Goal: Register for event/course

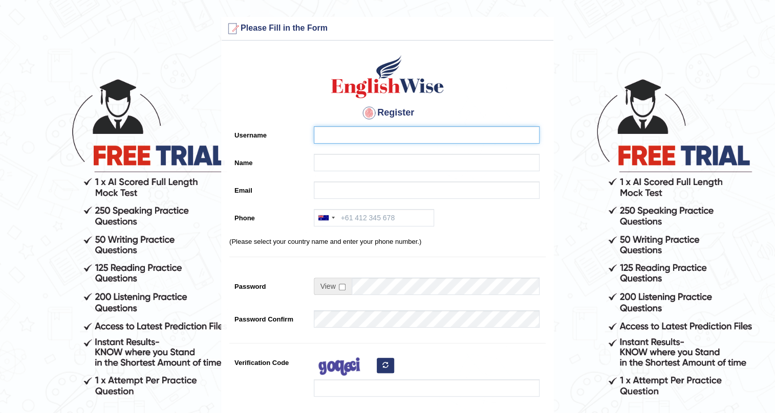
click at [370, 133] on input "Username" at bounding box center [427, 134] width 226 height 17
type input "arooj"
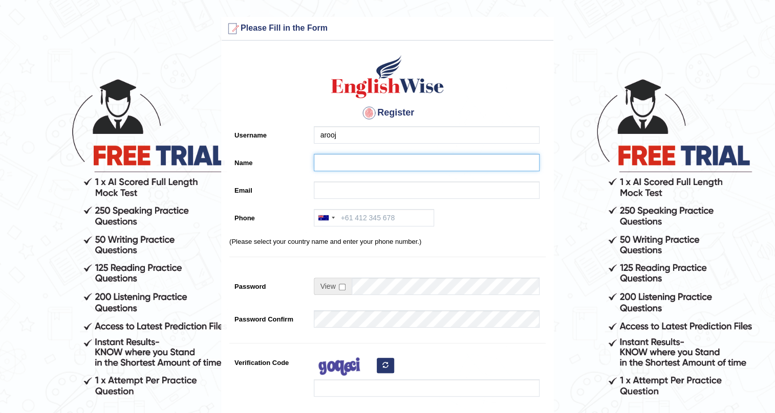
click at [319, 169] on input "Name" at bounding box center [427, 162] width 226 height 17
type input "Arooj Fatima"
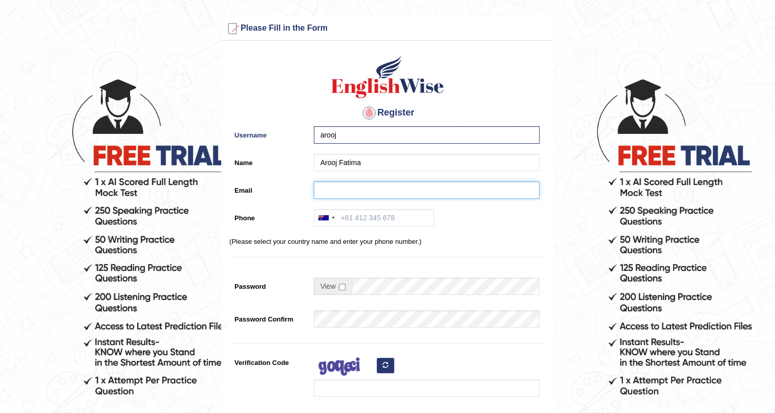
click at [338, 195] on input "Email" at bounding box center [427, 190] width 226 height 17
type input "A"
click at [327, 190] on input "arrojfatima3334@gmail.com" at bounding box center [427, 190] width 226 height 17
click at [326, 190] on input "arojfatima3334@gmail.com" at bounding box center [427, 190] width 226 height 17
type input "aroojfatima3334@gmail.com"
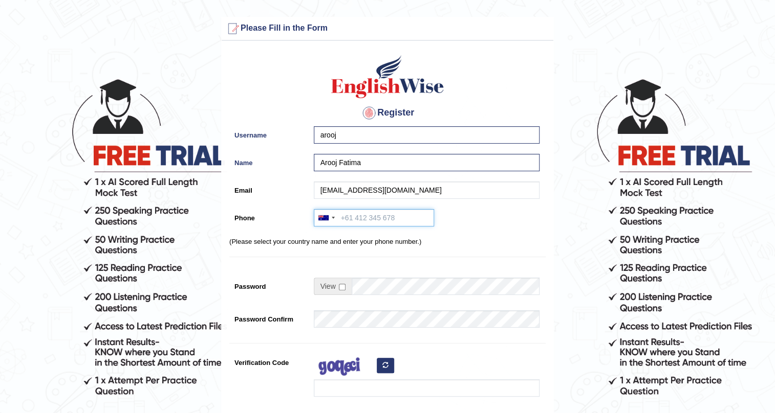
click at [365, 220] on input "Phone" at bounding box center [374, 217] width 120 height 17
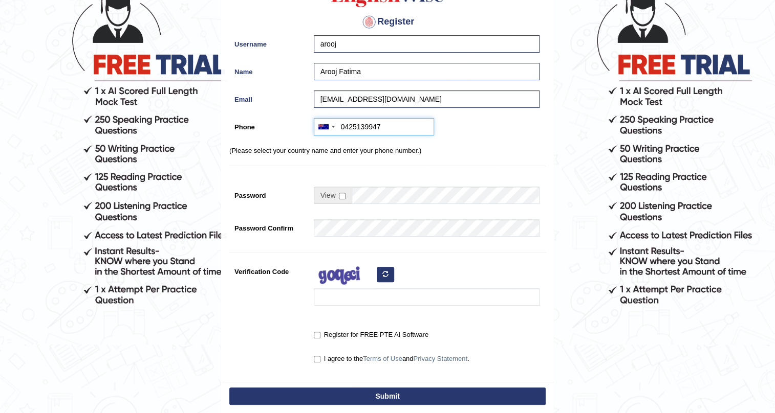
scroll to position [93, 0]
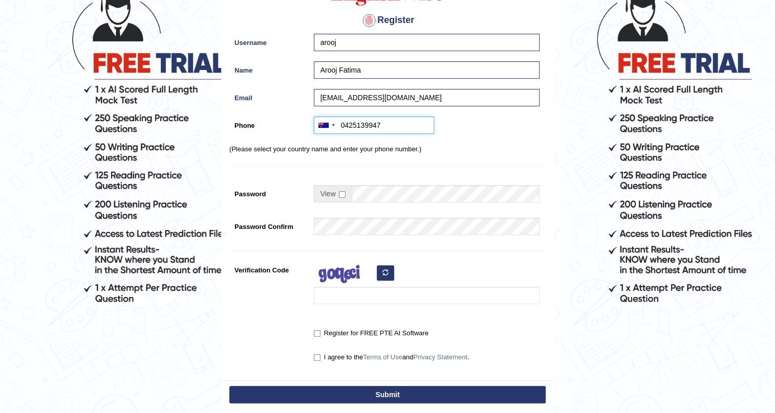
type input "0425139947"
click at [341, 195] on input "checkbox" at bounding box center [342, 194] width 7 height 7
checkbox input "true"
click at [362, 191] on input "Password" at bounding box center [446, 193] width 188 height 17
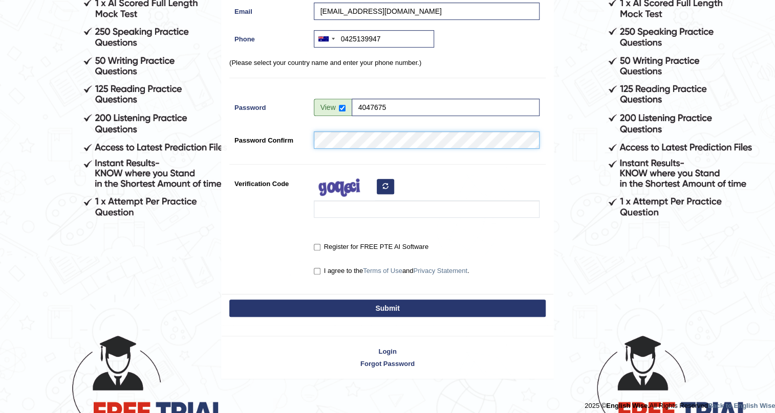
scroll to position [186, 0]
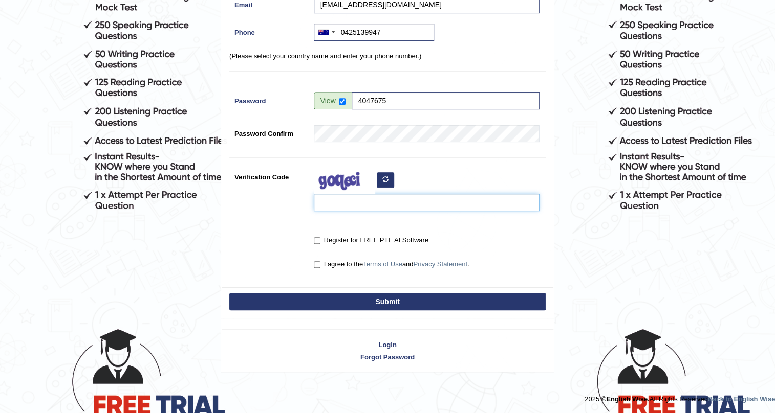
click at [334, 208] on input "Verification Code" at bounding box center [427, 202] width 226 height 17
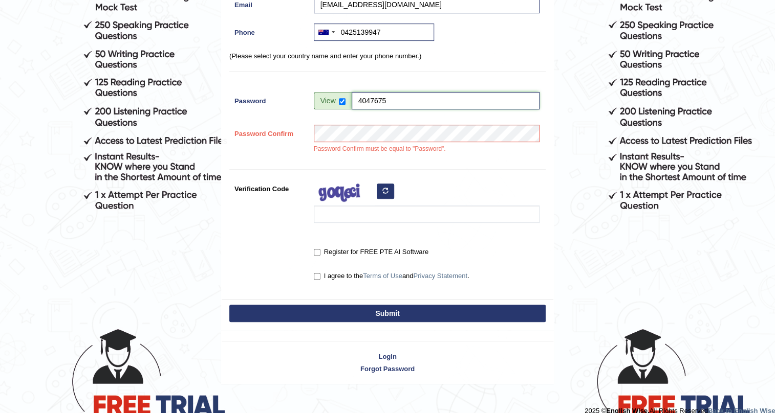
click at [382, 100] on input "4047675" at bounding box center [446, 100] width 188 height 17
type input "4047645"
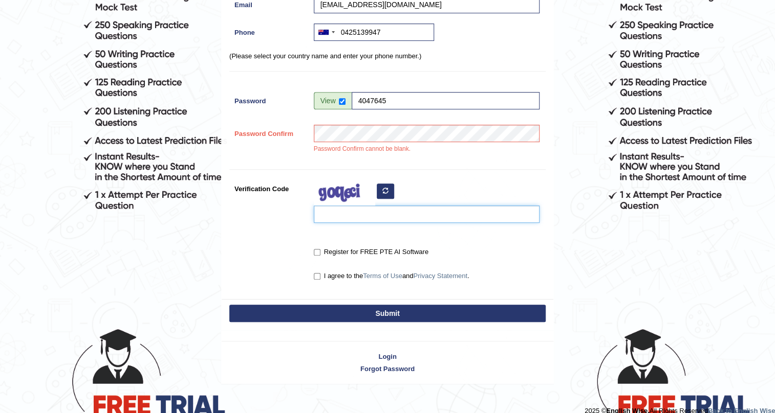
click at [365, 212] on input "Verification Code" at bounding box center [427, 214] width 226 height 17
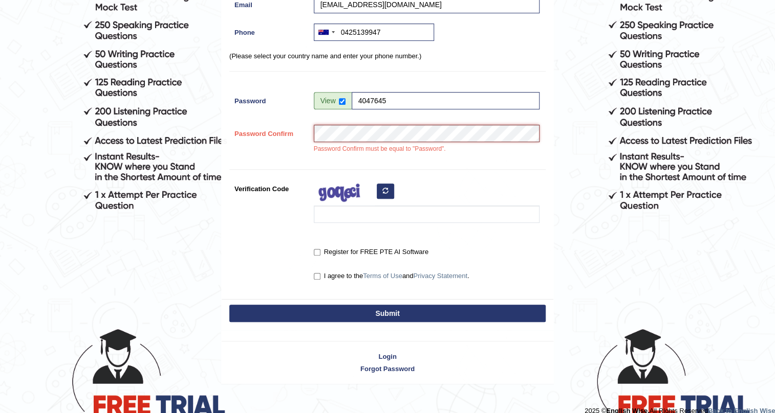
click at [309, 138] on div "Password Confirm must be equal to "Password"." at bounding box center [424, 142] width 231 height 34
click at [319, 160] on div "Register Username arooj Name Arooj Fatima Email aroojfatima3334@gmail.com Phone…" at bounding box center [388, 79] width 332 height 439
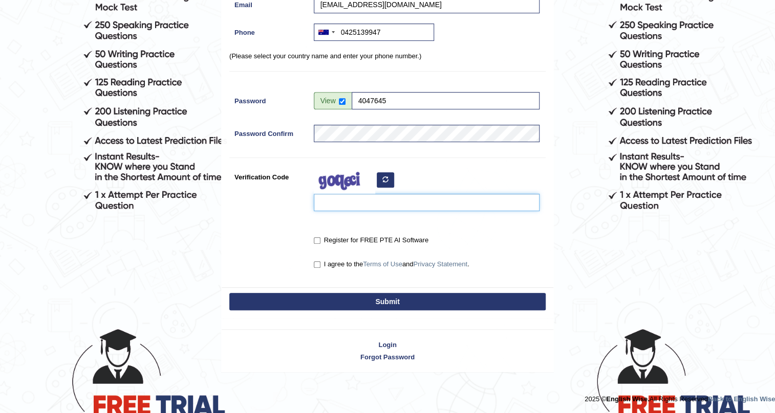
click at [337, 205] on input "Verification Code" at bounding box center [427, 202] width 226 height 17
type input "yerbsa"
click at [320, 241] on label "Register for FREE PTE AI Software" at bounding box center [371, 240] width 115 height 10
click at [320, 241] on input "Register for FREE PTE AI Software" at bounding box center [317, 240] width 7 height 7
checkbox input "true"
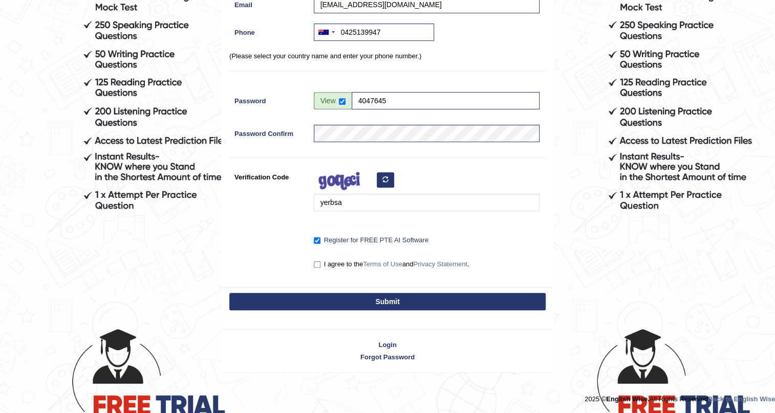
click at [323, 264] on label "I agree to the Terms of Use and Privacy Statement ." at bounding box center [392, 264] width 156 height 10
click at [320, 264] on input "I agree to the Terms of Use and Privacy Statement ." at bounding box center [317, 264] width 7 height 7
checkbox input "true"
click at [320, 293] on button "Submit" at bounding box center [387, 301] width 316 height 17
type input "+61425139947"
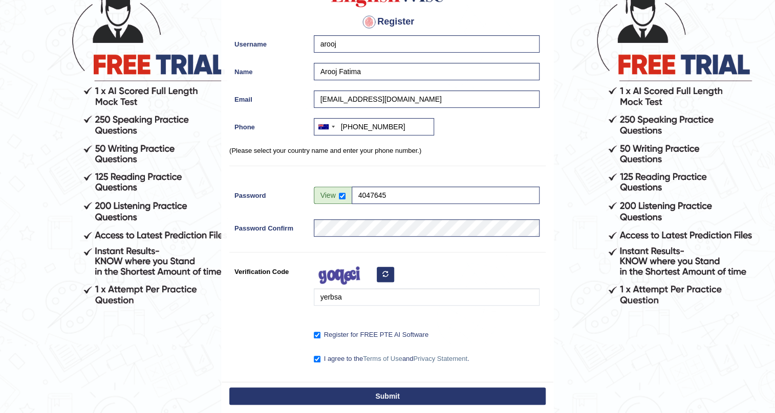
scroll to position [0, 0]
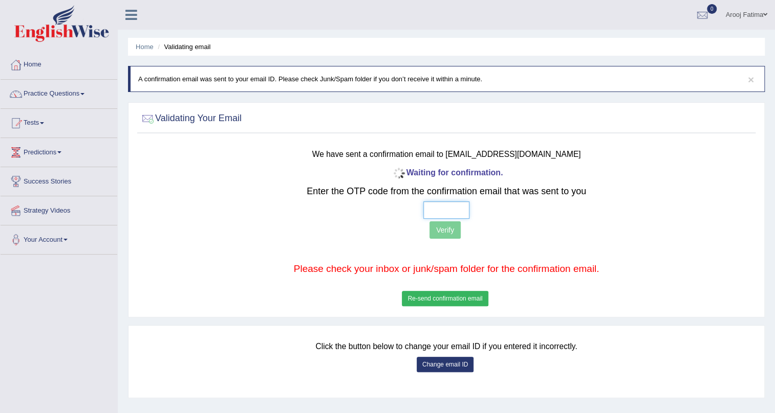
click at [465, 215] on input "text" at bounding box center [446, 210] width 46 height 17
type input "9 8 7 4"
click at [460, 228] on p "Verify" at bounding box center [446, 232] width 509 height 20
click at [456, 228] on button "Verify" at bounding box center [444, 230] width 31 height 17
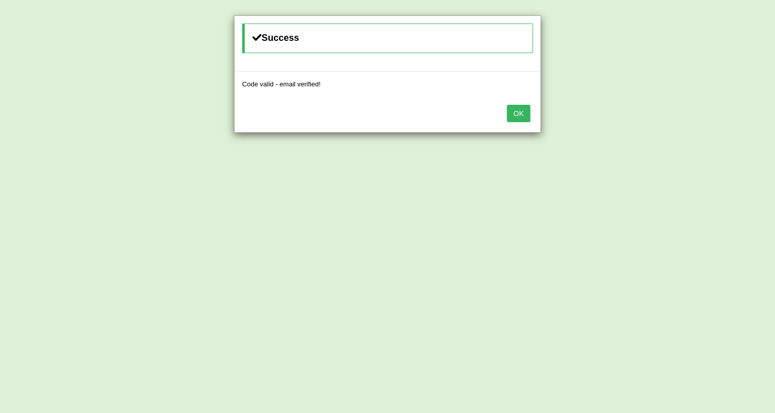
click at [513, 114] on button "OK" at bounding box center [519, 113] width 24 height 17
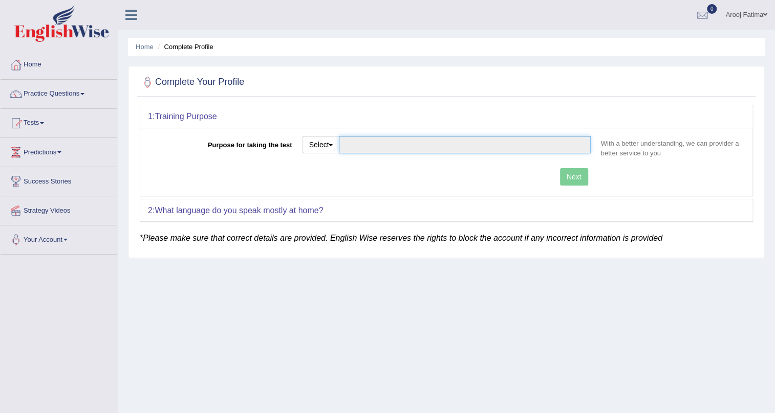
click at [414, 142] on input "Purpose for taking the test" at bounding box center [464, 144] width 251 height 17
click at [351, 148] on input "Purpose for taking the test" at bounding box center [464, 144] width 251 height 17
click at [312, 138] on button "Select" at bounding box center [320, 144] width 37 height 17
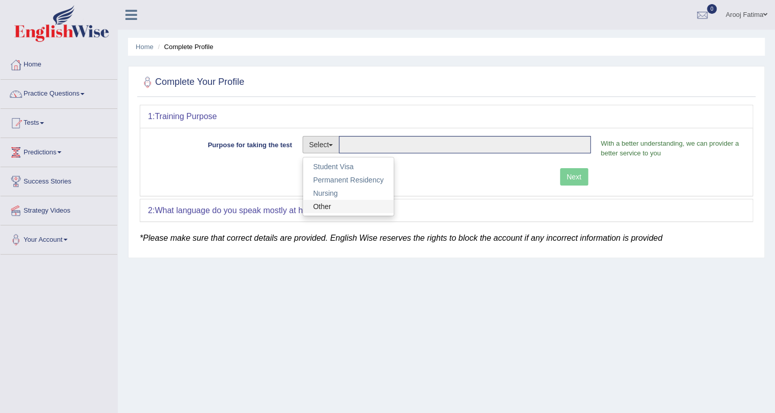
click at [353, 205] on link "Other" at bounding box center [348, 206] width 91 height 13
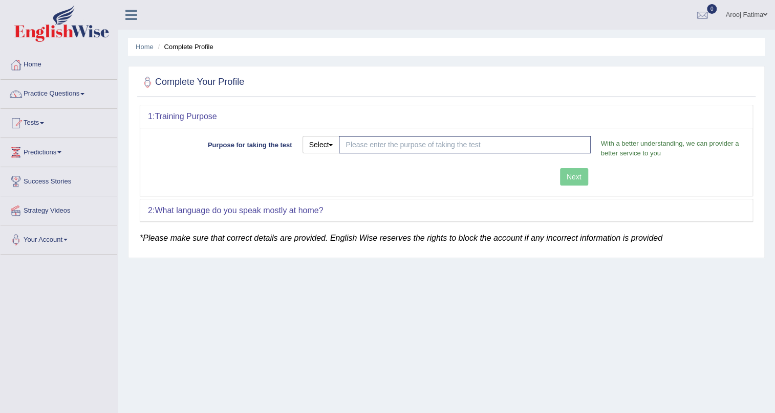
click at [576, 176] on div "Next" at bounding box center [372, 178] width 448 height 20
click at [406, 146] on input "Purpose for taking the test" at bounding box center [464, 144] width 251 height 17
click at [324, 139] on button "Select" at bounding box center [320, 144] width 37 height 17
click at [335, 161] on link "Student Visa" at bounding box center [348, 166] width 91 height 13
type input "Student Visa"
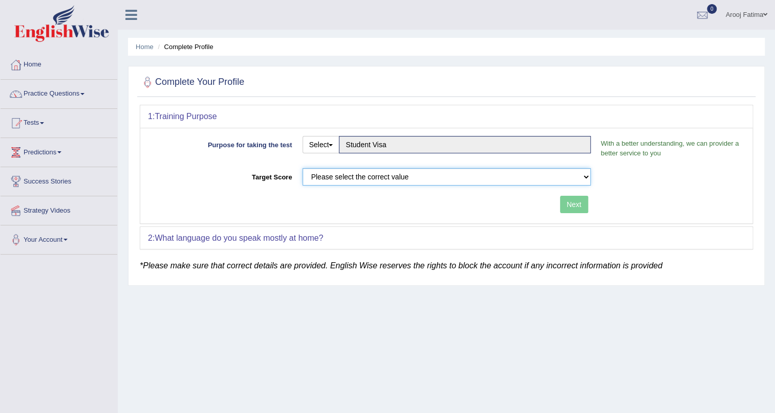
click at [383, 175] on select "Please select the correct value 50 (6 bands) 58 (6.5 bands) 65 (7 bands) 79 (8 …" at bounding box center [446, 176] width 288 height 17
select select "65"
click at [302, 168] on select "Please select the correct value 50 (6 bands) 58 (6.5 bands) 65 (7 bands) 79 (8 …" at bounding box center [446, 176] width 288 height 17
click at [396, 208] on div "Next" at bounding box center [372, 206] width 448 height 20
click at [573, 205] on button "Next" at bounding box center [574, 204] width 28 height 17
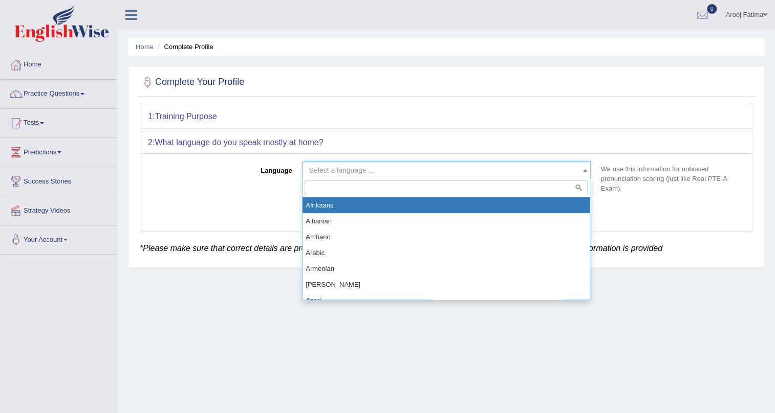
click at [353, 169] on span "Select a language ..." at bounding box center [341, 170] width 65 height 8
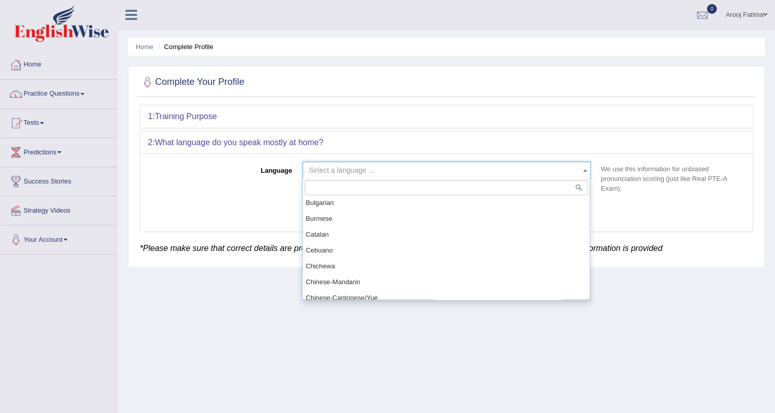
scroll to position [232, 0]
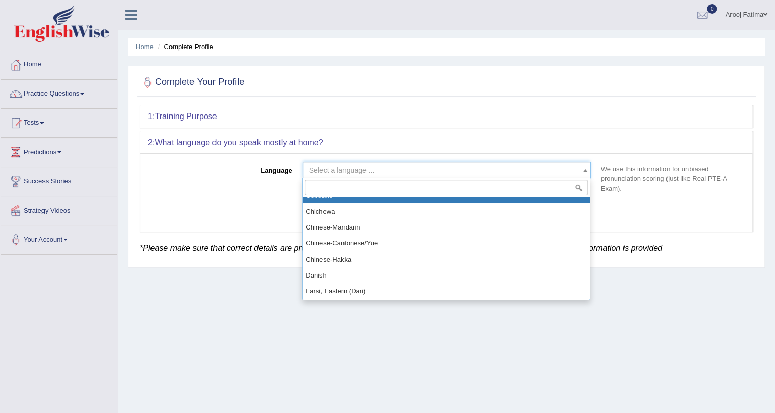
click at [338, 185] on input "search" at bounding box center [445, 187] width 283 height 15
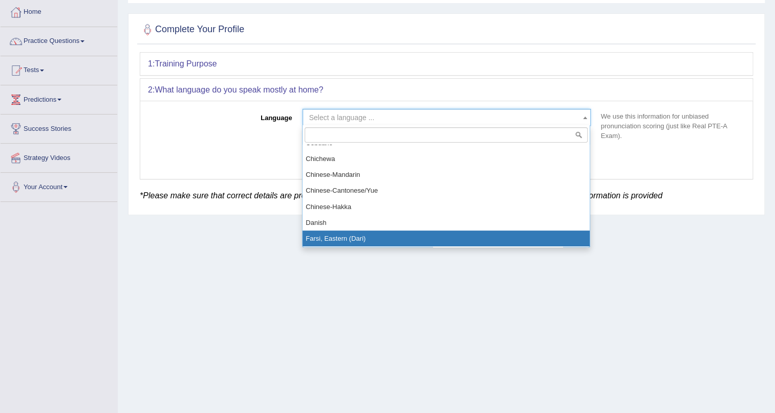
scroll to position [123, 0]
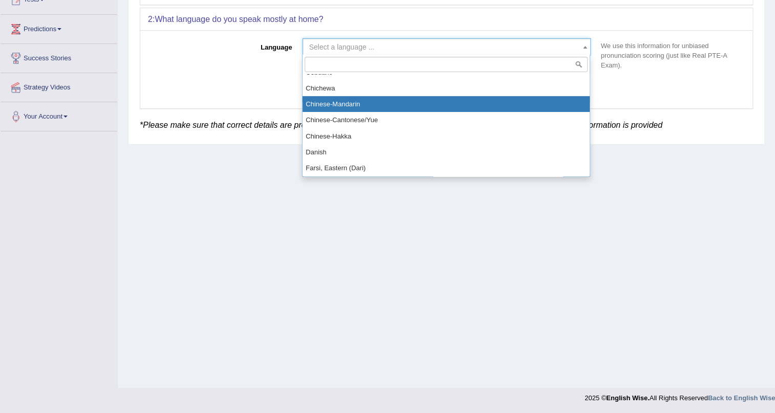
click at [337, 63] on input "search" at bounding box center [445, 64] width 283 height 15
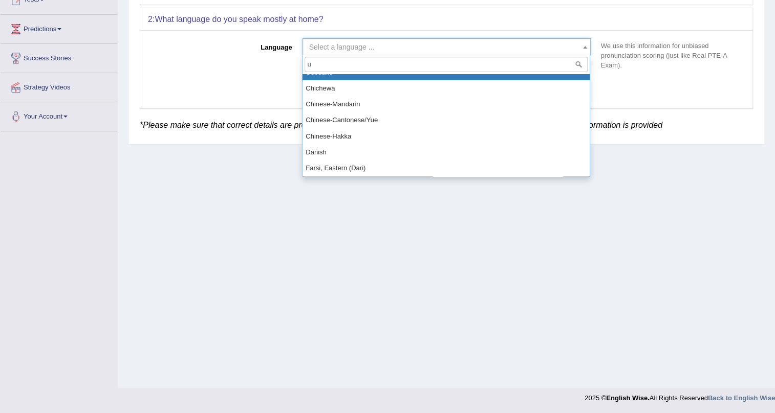
scroll to position [0, 0]
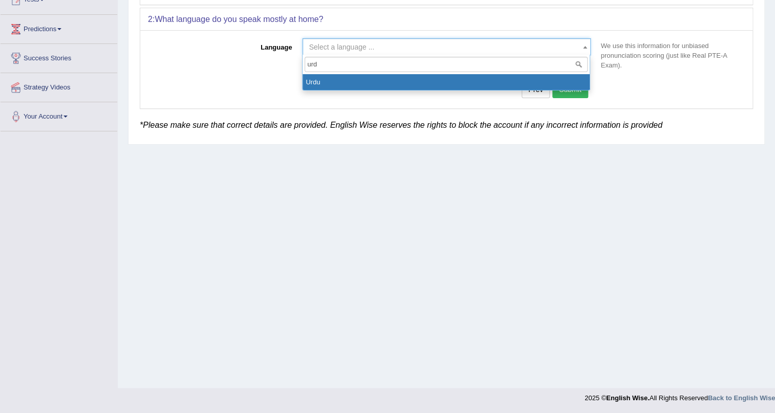
type input "urd"
select select "Urdu"
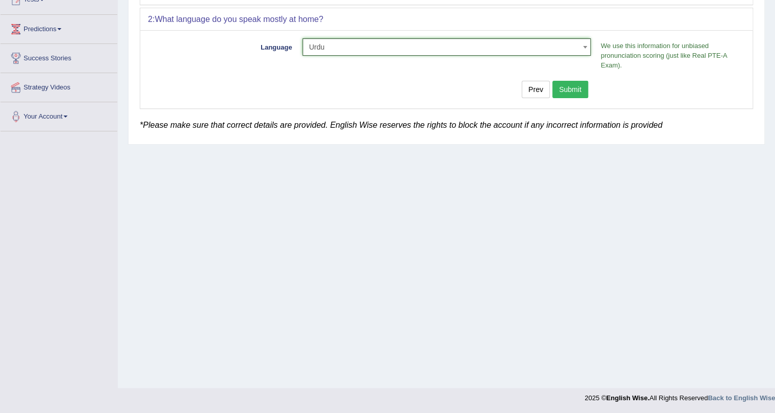
click at [563, 93] on button "Submit" at bounding box center [570, 89] width 36 height 17
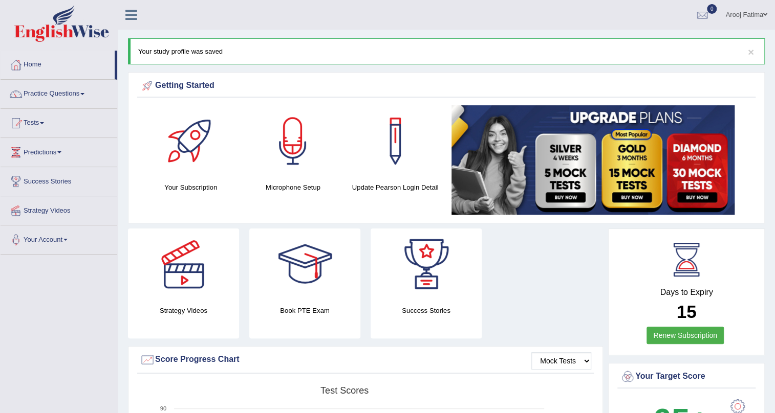
click at [59, 95] on link "Practice Questions" at bounding box center [59, 93] width 117 height 26
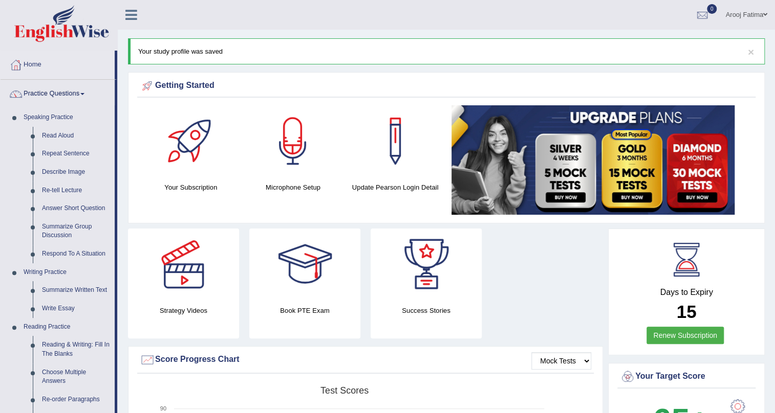
click at [757, 12] on link "Arooj Fatima" at bounding box center [745, 13] width 57 height 27
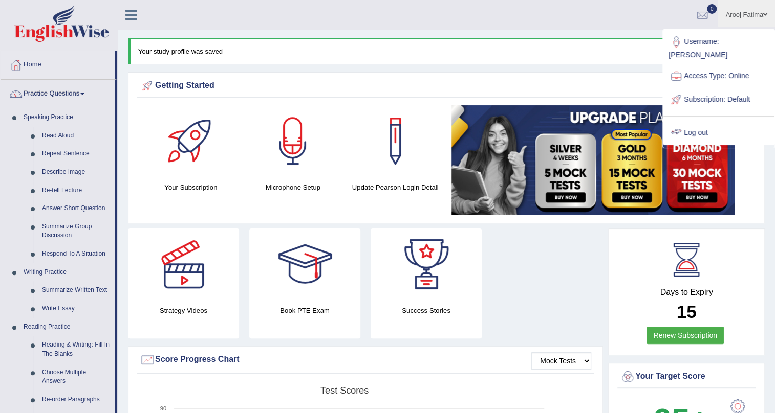
click at [315, 41] on div "× Your study profile was saved" at bounding box center [446, 51] width 637 height 26
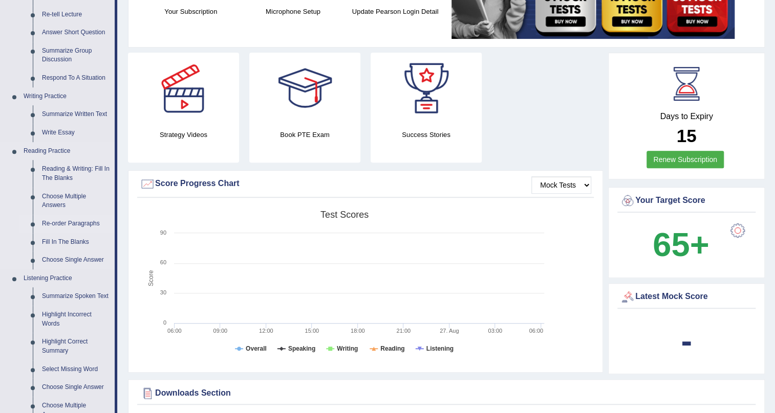
scroll to position [186, 0]
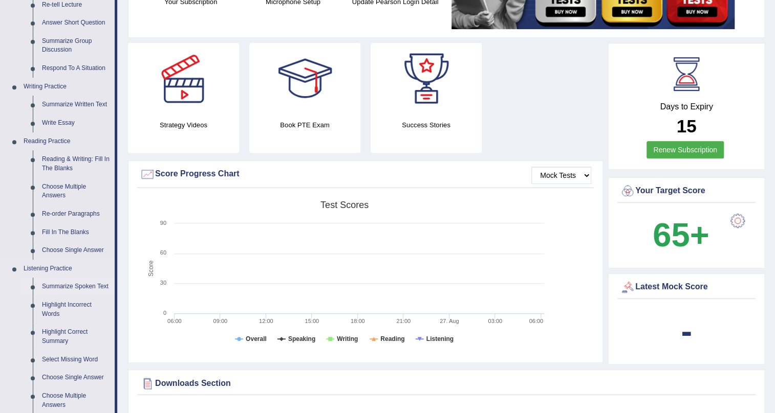
click at [73, 288] on link "Summarize Spoken Text" at bounding box center [75, 287] width 77 height 18
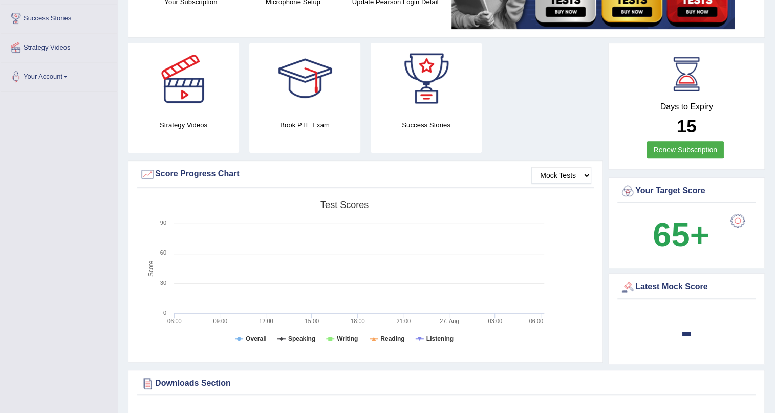
scroll to position [254, 0]
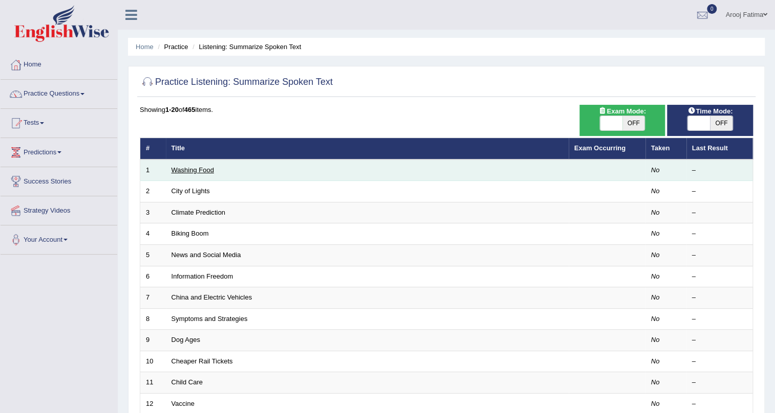
click at [195, 169] on link "Washing Food" at bounding box center [192, 170] width 42 height 8
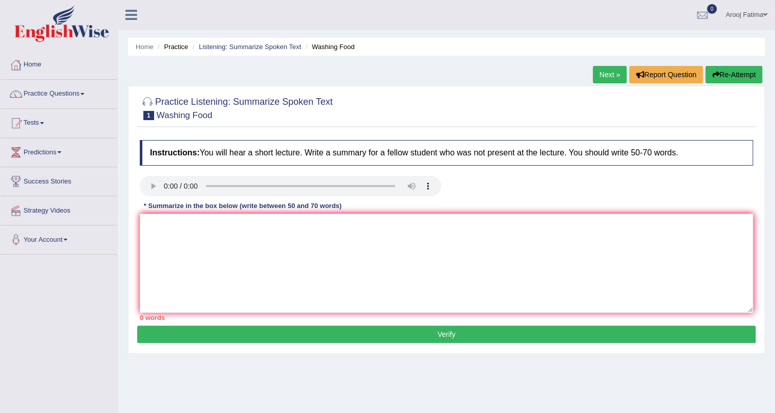
click at [446, 334] on button "Verify" at bounding box center [446, 334] width 618 height 17
click at [285, 265] on textarea at bounding box center [446, 263] width 613 height 99
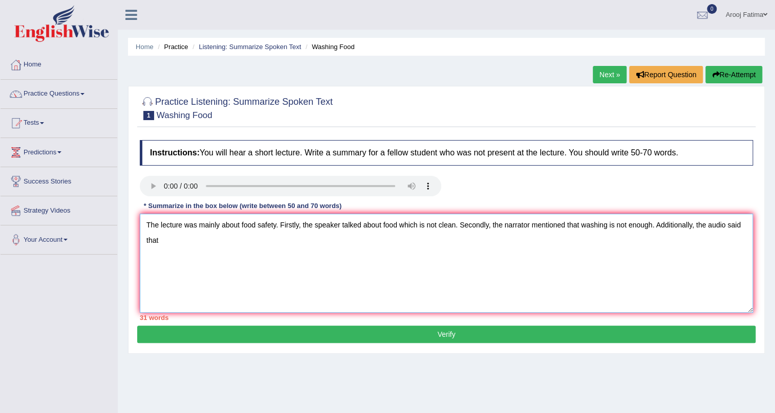
click at [726, 227] on textarea "The lecture was mainly about food safety. Firstly, the speaker talked about foo…" at bounding box center [446, 263] width 613 height 99
click at [724, 225] on textarea "The lecture was mainly about food safety. Firstly, the speaker talked about foo…" at bounding box center [446, 263] width 613 height 99
click at [183, 239] on textarea "The lecture was mainly about food safety. Firstly, the speaker talked about foo…" at bounding box center [446, 263] width 613 height 99
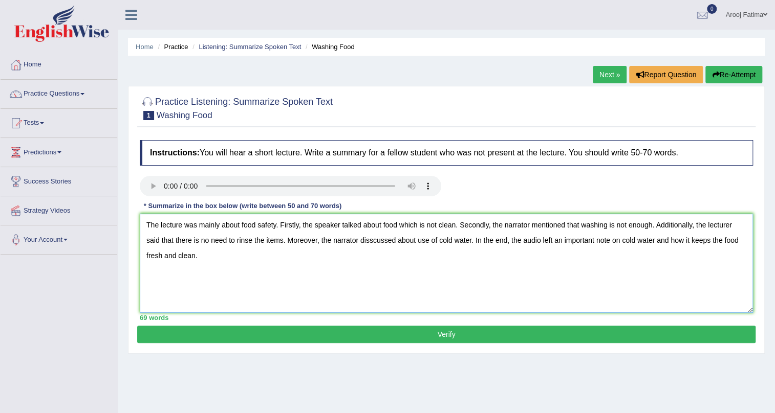
type textarea "The lecture was mainly about food safety. Firstly, the speaker talked about foo…"
click at [448, 333] on button "Verify" at bounding box center [446, 334] width 618 height 17
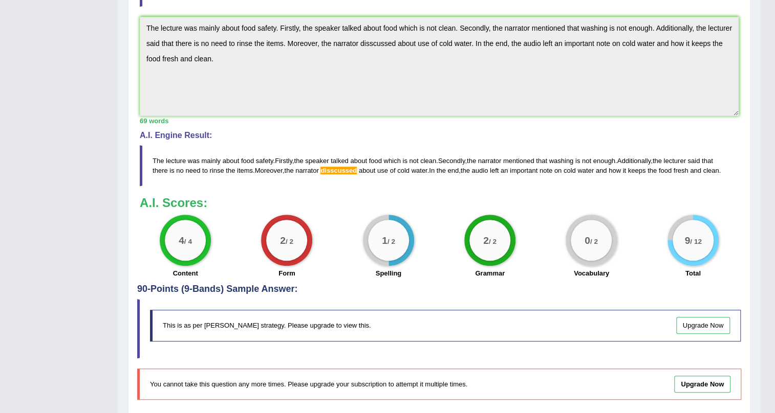
scroll to position [314, 0]
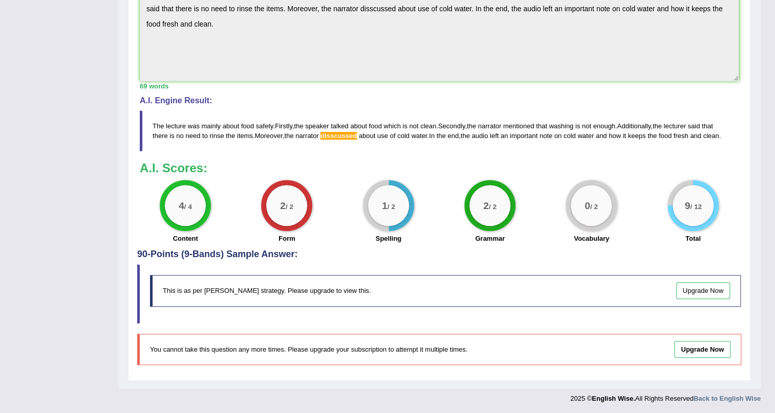
click at [341, 134] on span "disscussed" at bounding box center [338, 136] width 36 height 8
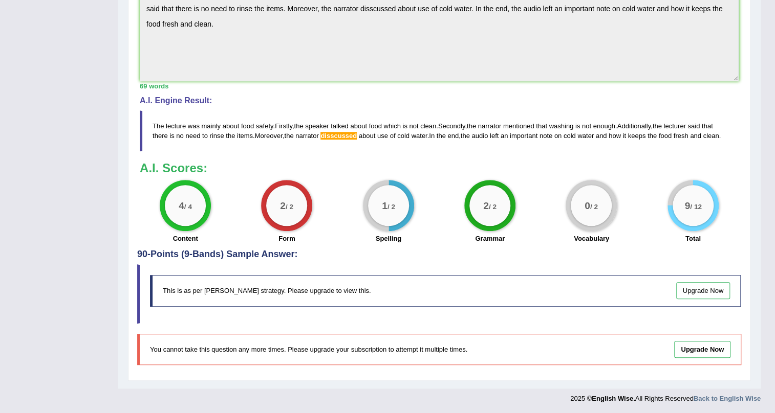
click at [341, 134] on span "disscussed" at bounding box center [338, 136] width 36 height 8
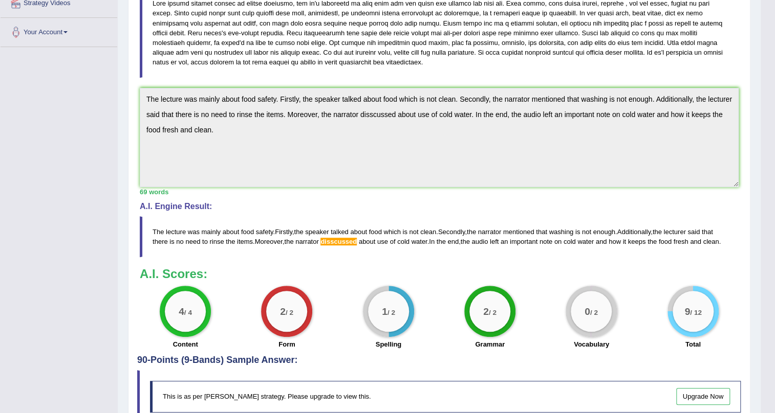
scroll to position [221, 0]
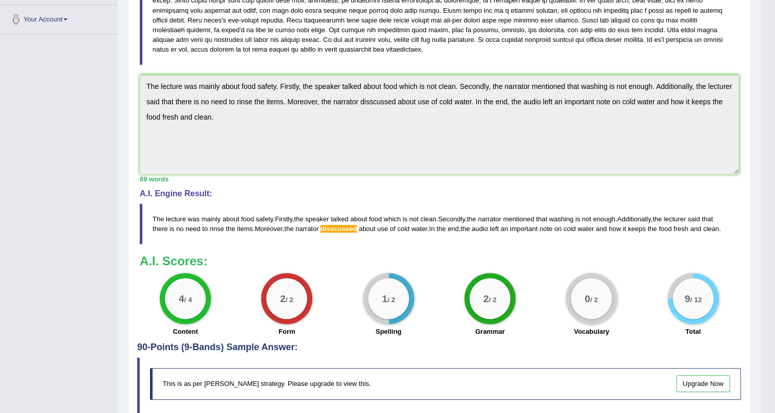
click at [346, 229] on span "disscussed" at bounding box center [338, 229] width 36 height 8
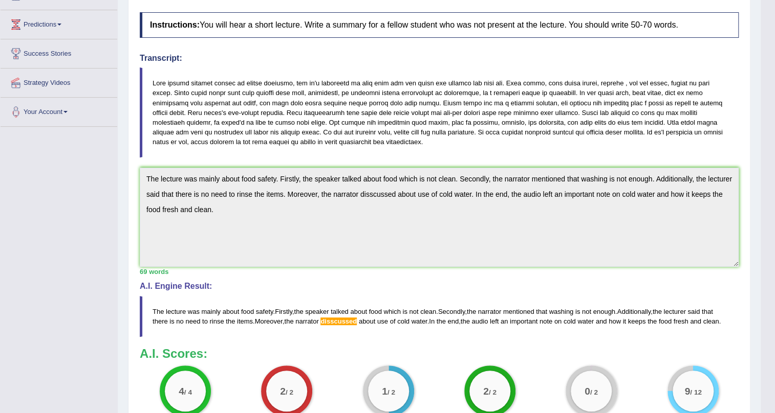
scroll to position [314, 0]
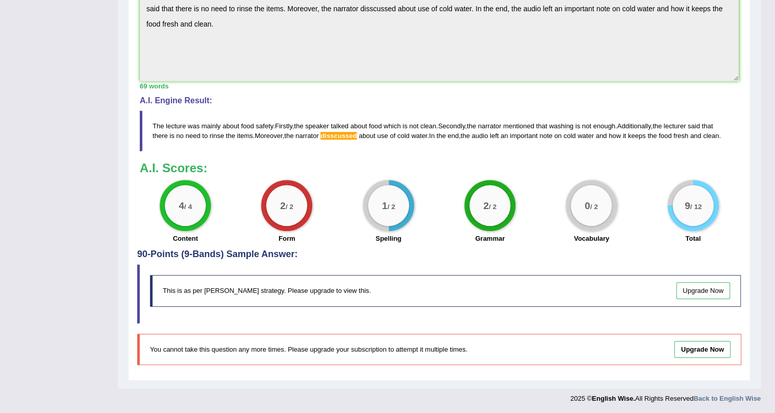
click at [341, 134] on span "disscussed" at bounding box center [338, 136] width 36 height 8
drag, startPoint x: 154, startPoint y: 122, endPoint x: 466, endPoint y: 143, distance: 312.3
click at [466, 143] on blockquote "The lecture was mainly about food safety . Firstly , the speaker talked about f…" at bounding box center [439, 131] width 599 height 41
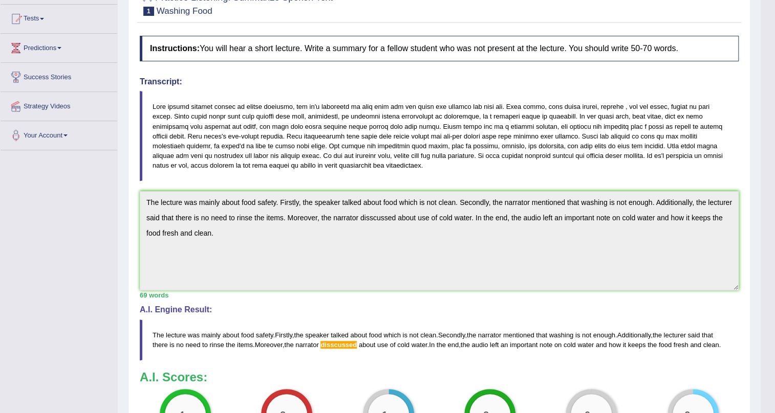
scroll to position [0, 0]
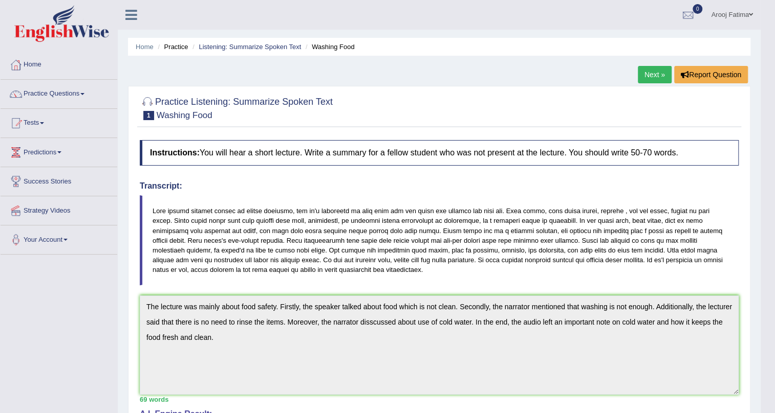
click at [47, 97] on link "Practice Questions" at bounding box center [59, 93] width 117 height 26
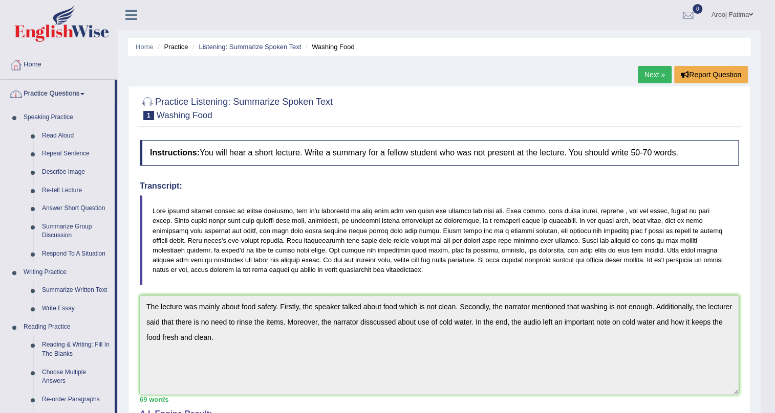
click at [46, 101] on link "Practice Questions" at bounding box center [58, 93] width 114 height 26
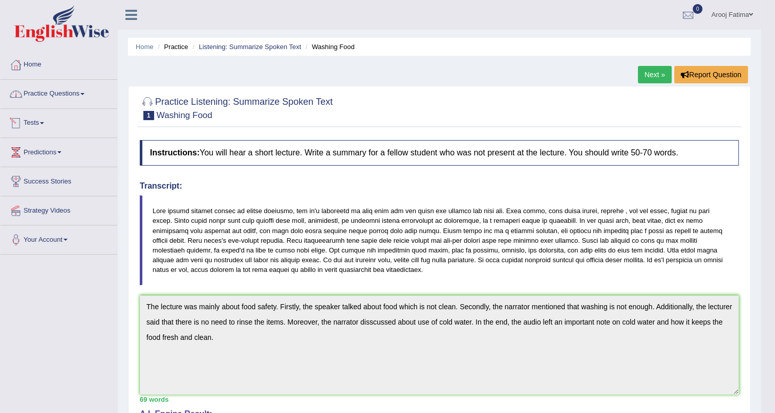
click at [46, 127] on link "Tests" at bounding box center [59, 122] width 117 height 26
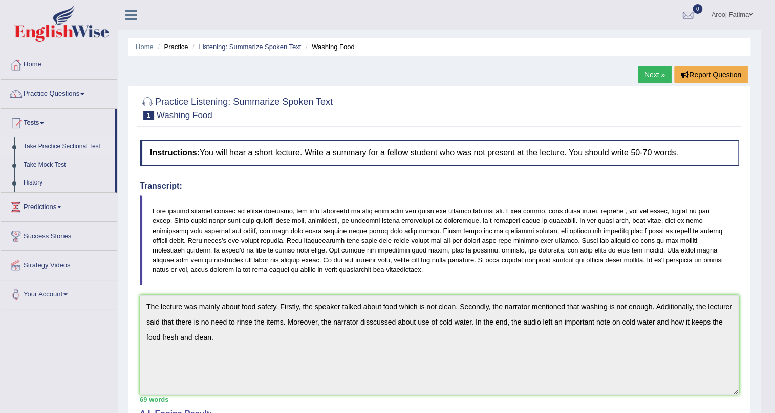
click at [70, 140] on link "Take Practice Sectional Test" at bounding box center [67, 147] width 96 height 18
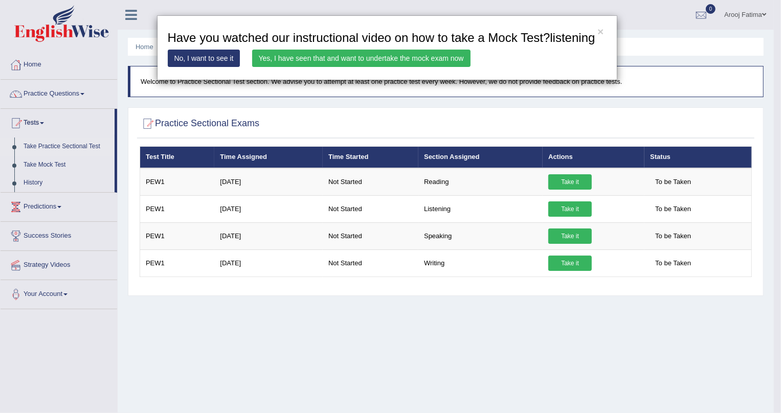
click at [310, 60] on link "Yes, I have seen that and want to undertake the mock exam now" at bounding box center [361, 58] width 219 height 17
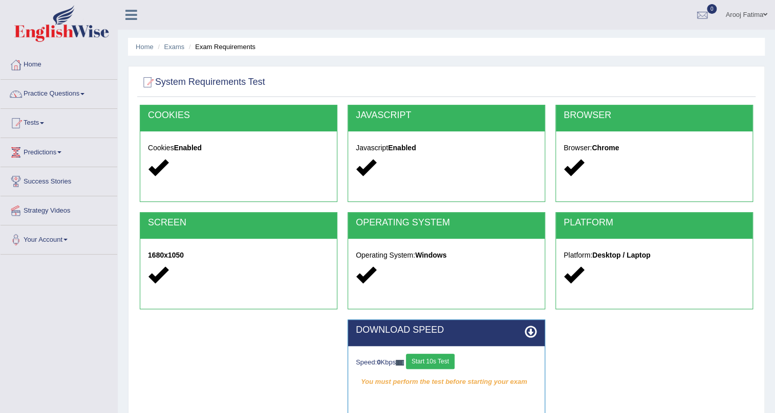
click at [606, 151] on h5 "Browser: Chrome" at bounding box center [653, 148] width 181 height 8
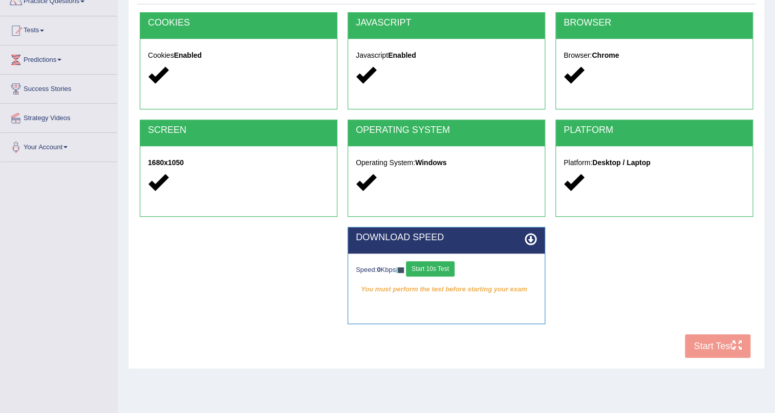
scroll to position [123, 0]
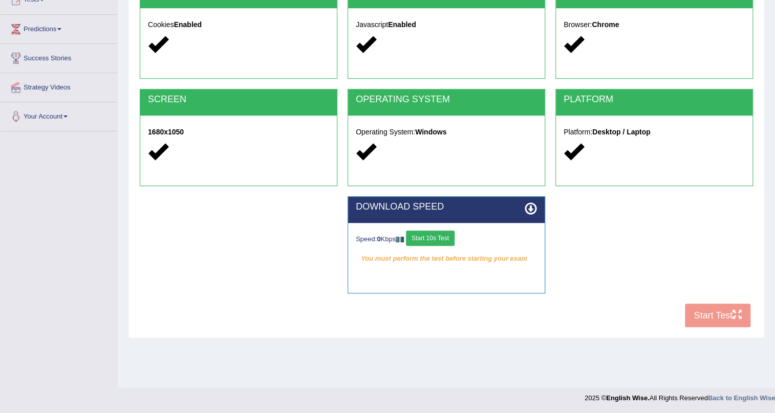
click at [531, 205] on icon at bounding box center [531, 209] width 12 height 12
click at [421, 235] on button "Start 10s Test" at bounding box center [430, 238] width 49 height 15
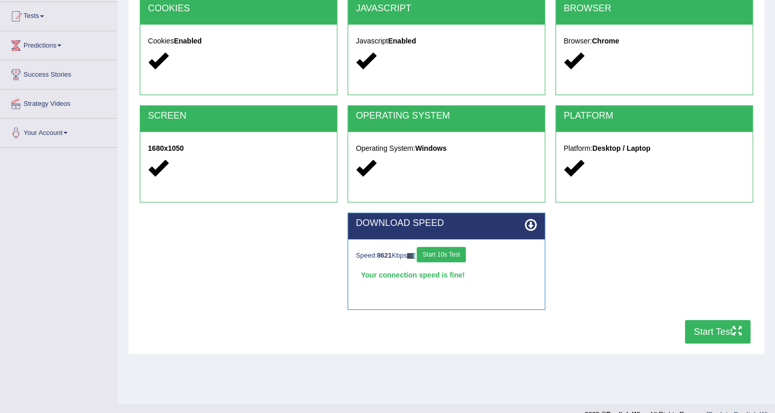
scroll to position [105, 0]
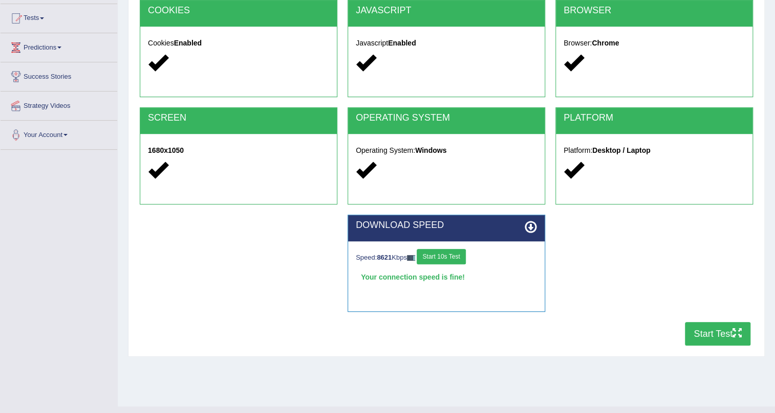
click at [720, 326] on button "Start Test" at bounding box center [717, 334] width 65 height 24
